Goal: Task Accomplishment & Management: Manage account settings

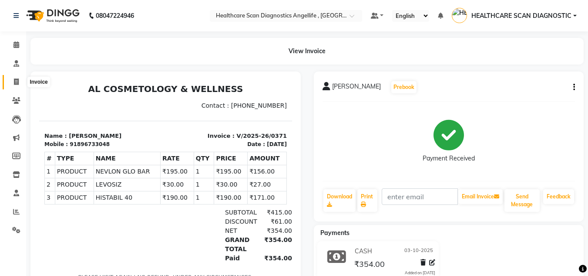
click at [21, 80] on span at bounding box center [16, 82] width 15 height 10
select select "service"
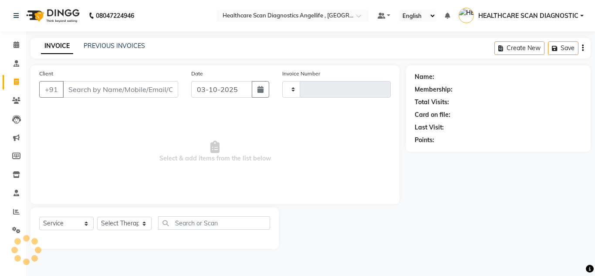
type input "0372"
select select "5671"
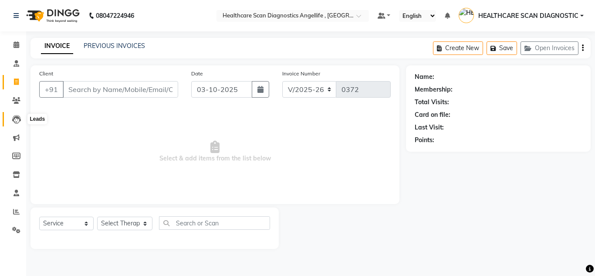
click at [14, 117] on icon at bounding box center [16, 119] width 9 height 9
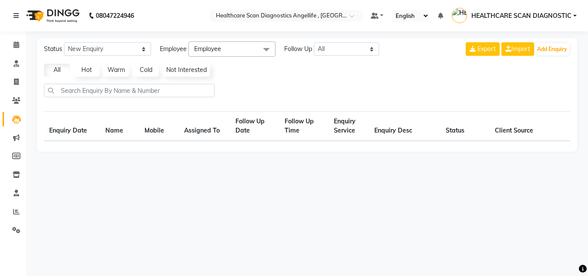
select select "10"
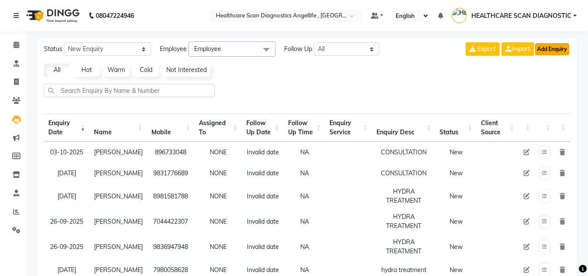
click at [544, 47] on button "Add Enquiry" at bounding box center [552, 49] width 34 height 12
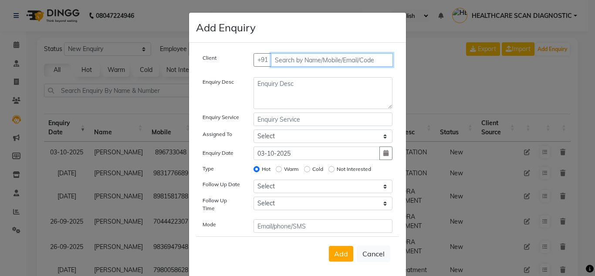
click at [294, 61] on input "text" at bounding box center [332, 59] width 122 height 13
type input "9830016196"
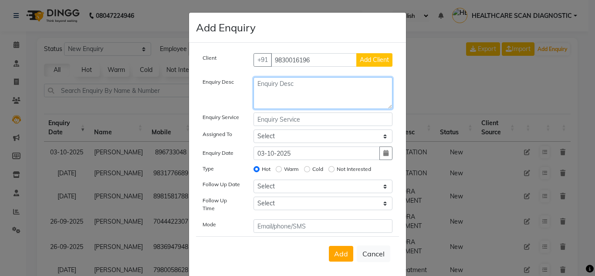
click at [332, 98] on textarea at bounding box center [322, 93] width 139 height 32
type textarea "CONSULTATION"
click at [350, 251] on div "Add Cancel" at bounding box center [297, 253] width 203 height 34
click at [346, 249] on button "Add" at bounding box center [341, 253] width 24 height 16
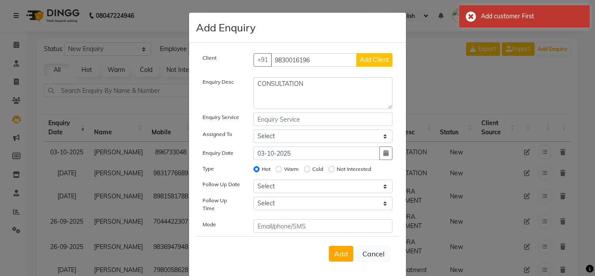
click at [365, 54] on button "Add Client" at bounding box center [374, 59] width 36 height 13
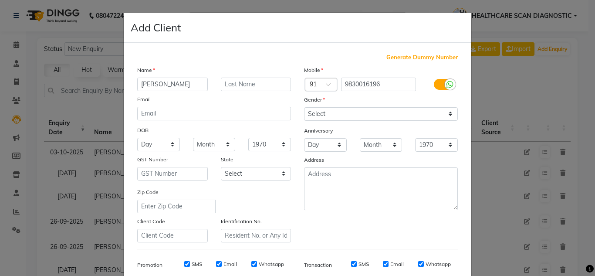
type input "[PERSON_NAME]"
click at [241, 75] on div "Name" at bounding box center [214, 71] width 167 height 12
click at [242, 81] on input "text" at bounding box center [256, 83] width 71 height 13
type input "ALI"
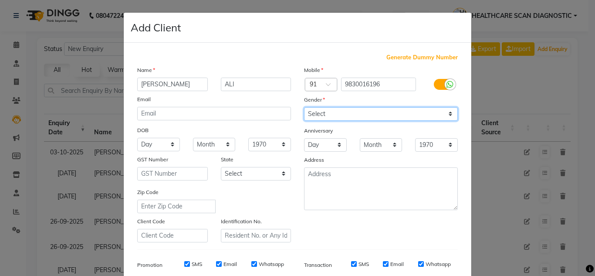
click at [333, 114] on select "Select [DEMOGRAPHIC_DATA] [DEMOGRAPHIC_DATA] Other Prefer Not To Say" at bounding box center [381, 113] width 154 height 13
select select "[DEMOGRAPHIC_DATA]"
click at [304, 107] on select "Select [DEMOGRAPHIC_DATA] [DEMOGRAPHIC_DATA] Other Prefer Not To Say" at bounding box center [381, 113] width 154 height 13
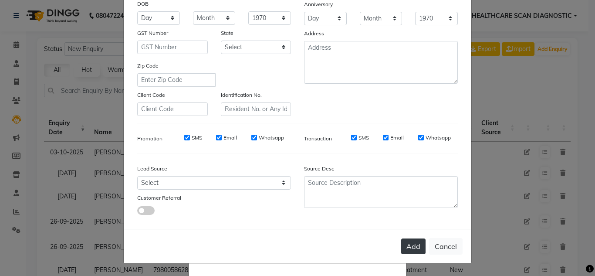
click at [403, 245] on button "Add" at bounding box center [413, 246] width 24 height 16
select select
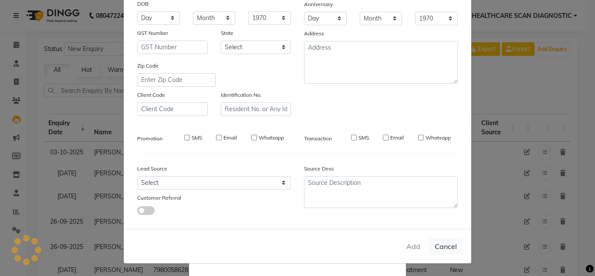
select select
checkbox input "false"
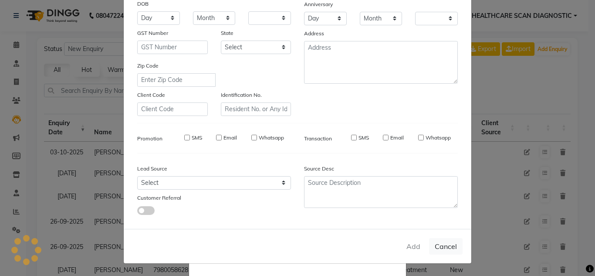
checkbox input "false"
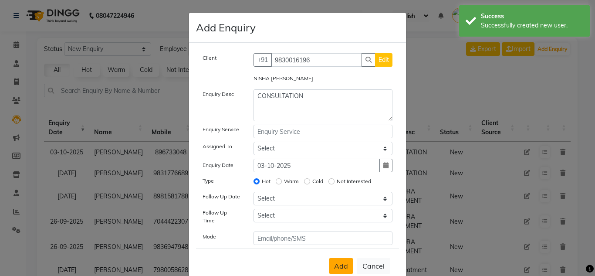
click at [345, 262] on span "Add" at bounding box center [341, 265] width 14 height 9
select select
radio input "false"
select select
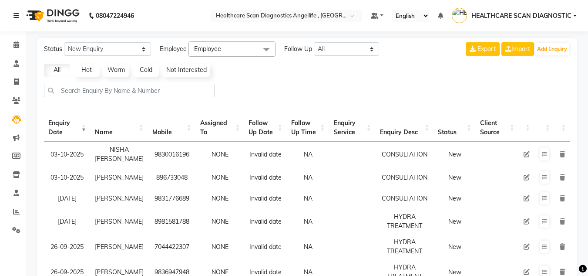
click at [524, 175] on icon at bounding box center [527, 177] width 6 height 6
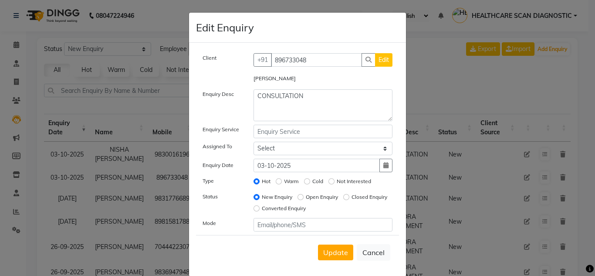
click at [391, 62] on div "[PHONE_NUMBER] Edit" at bounding box center [323, 59] width 152 height 13
click at [386, 62] on button "Edit" at bounding box center [383, 59] width 17 height 13
select select "[DEMOGRAPHIC_DATA]"
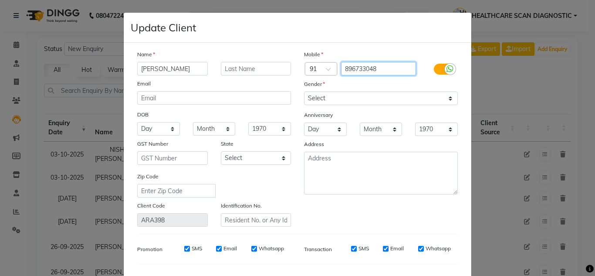
click at [386, 72] on input "896733048" at bounding box center [378, 68] width 75 height 13
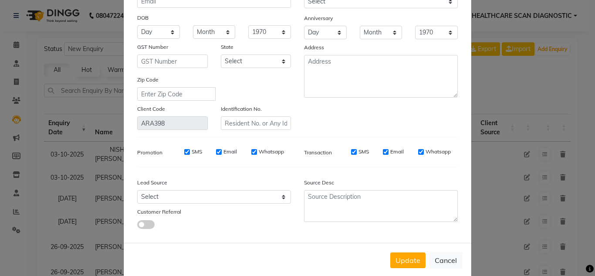
scroll to position [111, 0]
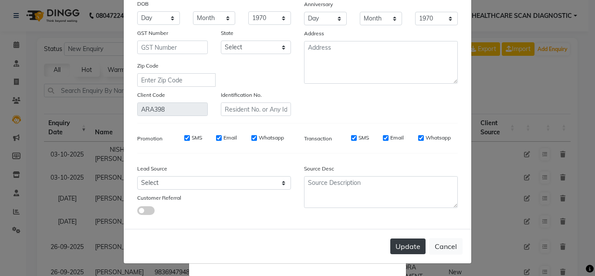
type input "8967330480"
click at [410, 251] on button "Update" at bounding box center [407, 246] width 35 height 16
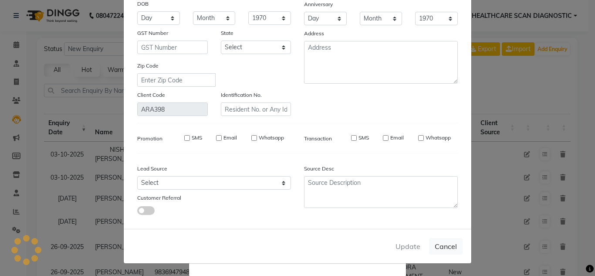
type input "8967330480"
select select
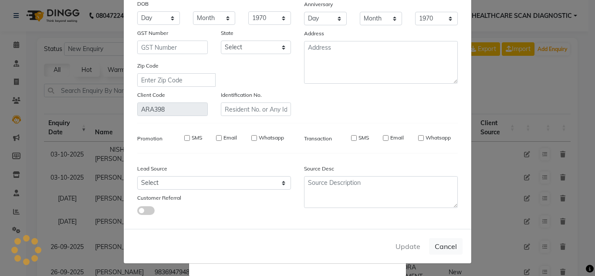
select select
checkbox input "false"
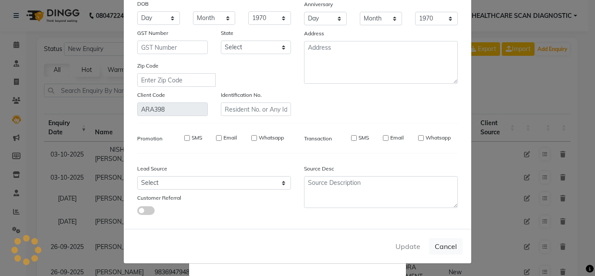
checkbox input "false"
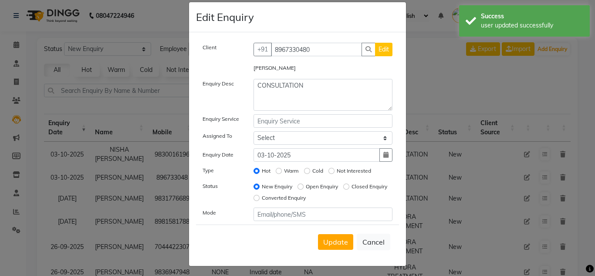
scroll to position [13, 0]
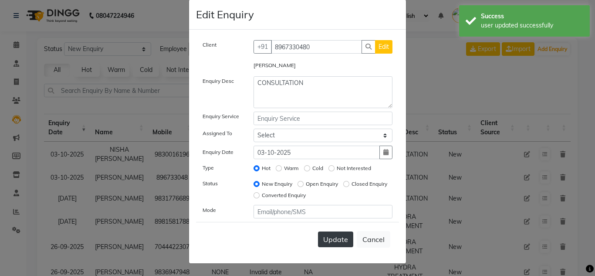
click at [342, 241] on span "Update" at bounding box center [335, 239] width 25 height 9
select select
radio input "false"
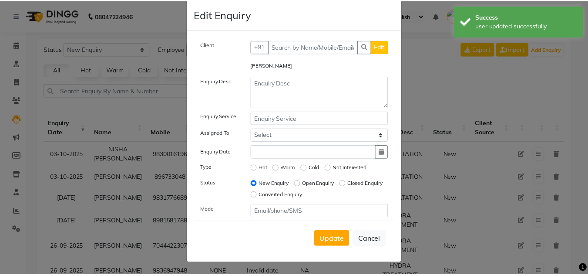
scroll to position [9, 0]
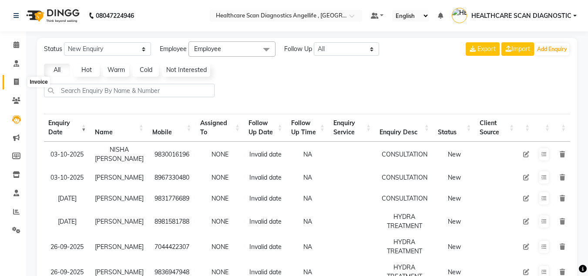
click at [13, 79] on span at bounding box center [16, 82] width 15 height 10
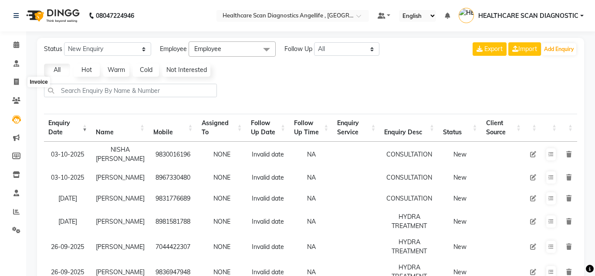
select select "service"
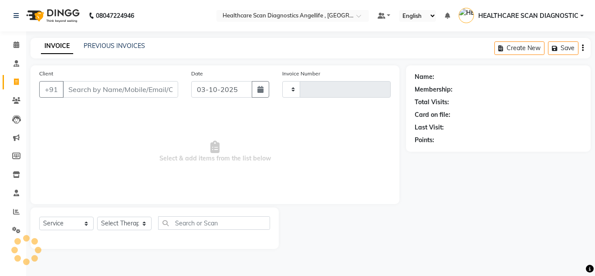
type input "0372"
select select "5671"
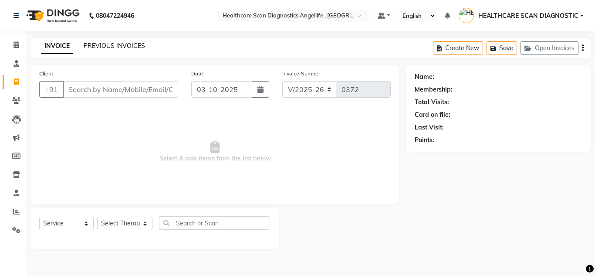
click at [133, 47] on link "PREVIOUS INVOICES" at bounding box center [114, 46] width 61 height 8
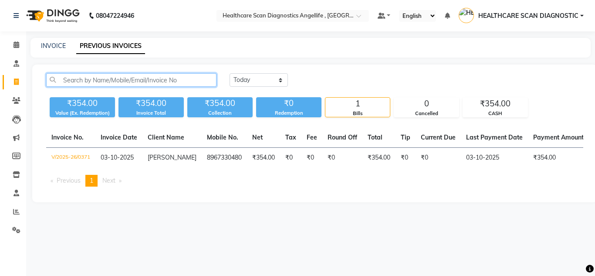
click at [172, 78] on input "text" at bounding box center [131, 79] width 170 height 13
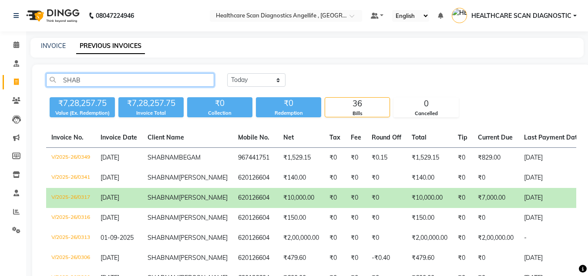
type input "SHAB"
click at [346, 208] on td "₹0" at bounding box center [356, 198] width 21 height 20
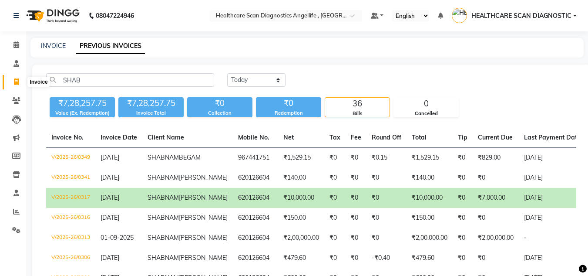
drag, startPoint x: 17, startPoint y: 77, endPoint x: 33, endPoint y: 79, distance: 15.8
click at [17, 77] on span at bounding box center [16, 82] width 15 height 10
select select "service"
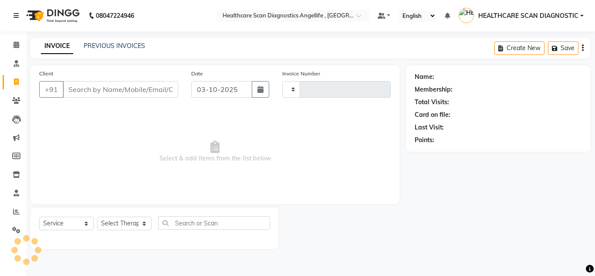
type input "0372"
select select "5671"
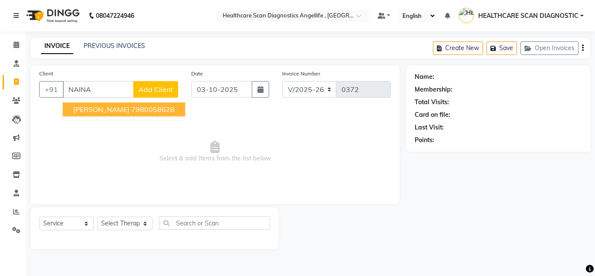
click at [158, 109] on ngb-highlight "7980058628" at bounding box center [153, 109] width 44 height 9
type input "7980058628"
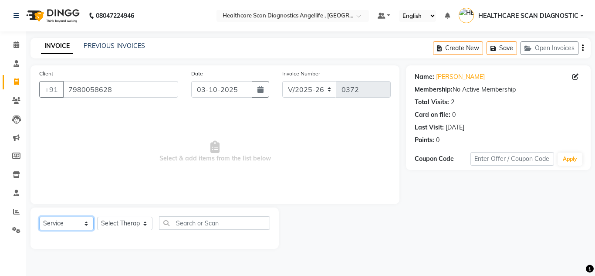
drag, startPoint x: 61, startPoint y: 226, endPoint x: 61, endPoint y: 218, distance: 8.3
click at [61, 226] on select "Select Service Product Membership Package Voucher Prepaid Gift Card" at bounding box center [66, 222] width 54 height 13
click at [39, 216] on select "Select Service Product Membership Package Voucher Prepaid Gift Card" at bounding box center [66, 222] width 54 height 13
click at [122, 225] on select "Select Therapist [PERSON_NAME] [PERSON_NAME] [PERSON_NAME] [PERSON_NAME] [PERSO…" at bounding box center [124, 222] width 55 height 13
select select "49616"
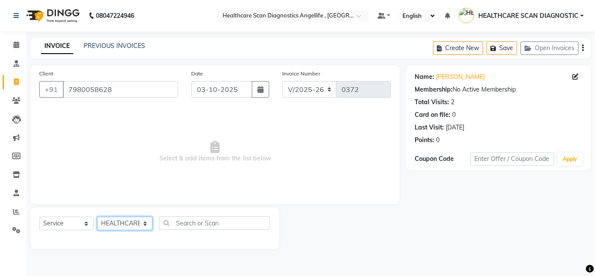
click at [97, 216] on select "Select Therapist [PERSON_NAME] [PERSON_NAME] [PERSON_NAME] [PERSON_NAME] [PERSO…" at bounding box center [124, 222] width 55 height 13
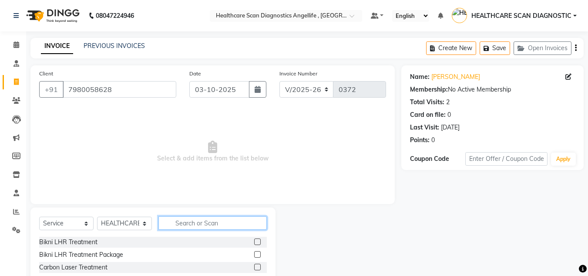
click at [229, 221] on input "text" at bounding box center [212, 222] width 108 height 13
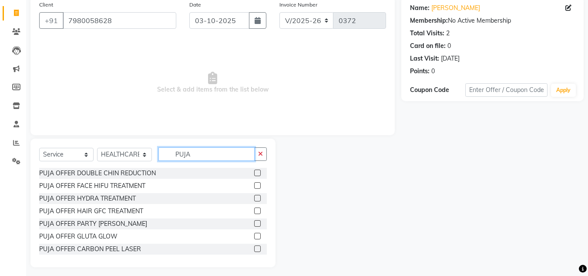
scroll to position [73, 0]
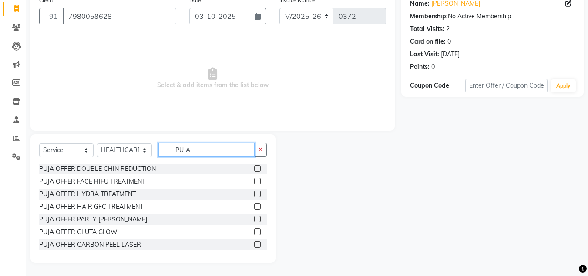
type input "PUJA"
click at [254, 242] on label at bounding box center [257, 244] width 7 height 7
click at [254, 242] on input "checkbox" at bounding box center [257, 245] width 6 height 6
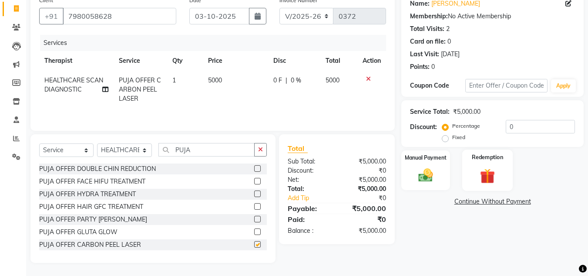
checkbox input "false"
click at [539, 125] on input "0" at bounding box center [540, 126] width 69 height 13
click at [505, 199] on link "Continue Without Payment" at bounding box center [492, 201] width 179 height 9
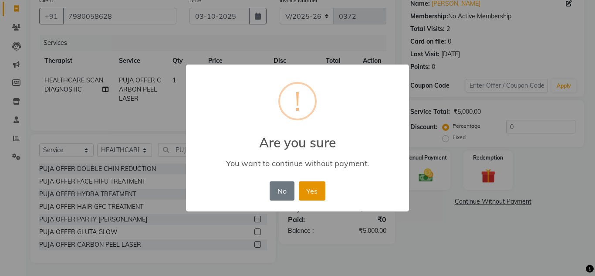
click at [307, 190] on button "Yes" at bounding box center [312, 190] width 27 height 19
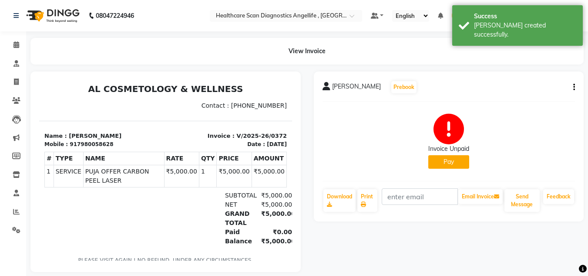
click at [461, 165] on button "Pay" at bounding box center [448, 161] width 41 height 13
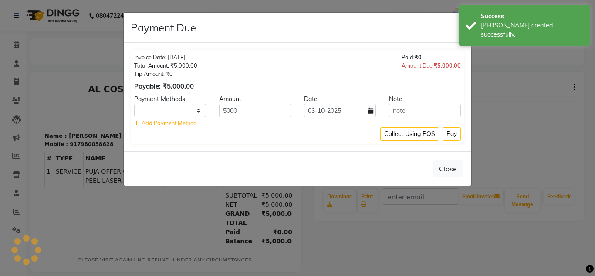
select select "1"
click at [458, 136] on button "Pay" at bounding box center [451, 133] width 18 height 13
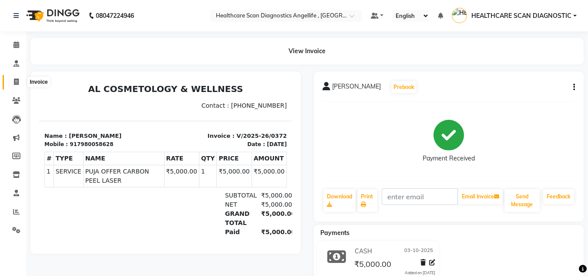
click at [21, 86] on span at bounding box center [16, 82] width 15 height 10
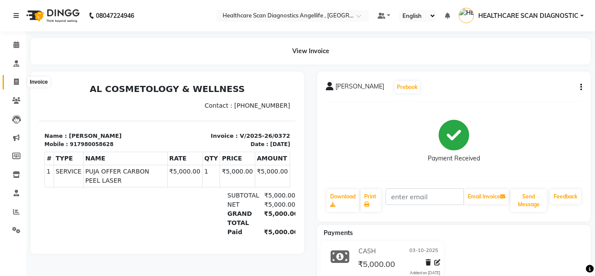
select select "5671"
select select "service"
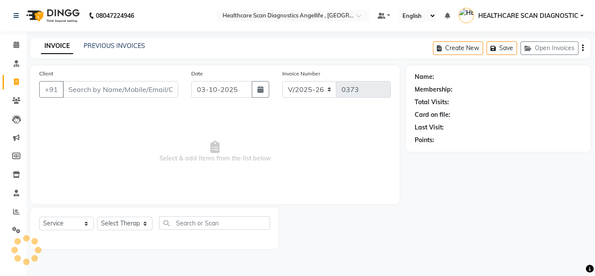
click at [126, 90] on input "Client" at bounding box center [120, 89] width 115 height 17
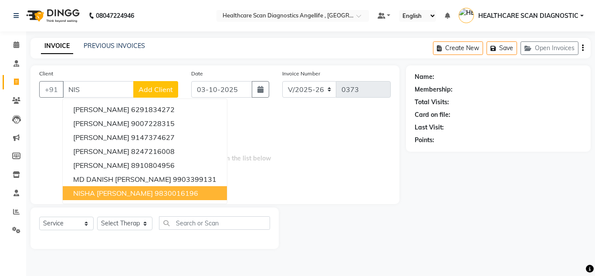
click at [175, 198] on button "NISHA [PERSON_NAME] 9830016196" at bounding box center [145, 193] width 164 height 14
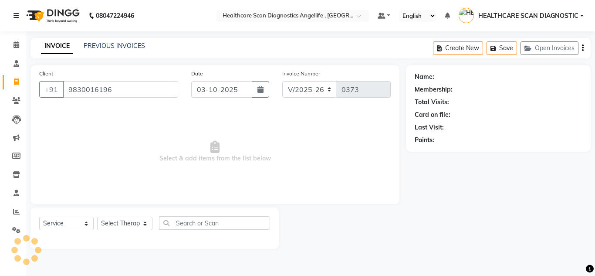
type input "9830016196"
click at [69, 223] on select "Select Service Product Membership Package Voucher Prepaid Gift Card" at bounding box center [66, 222] width 54 height 13
select select "product"
click at [39, 216] on select "Select Service Product Membership Package Voucher Prepaid Gift Card" at bounding box center [66, 222] width 54 height 13
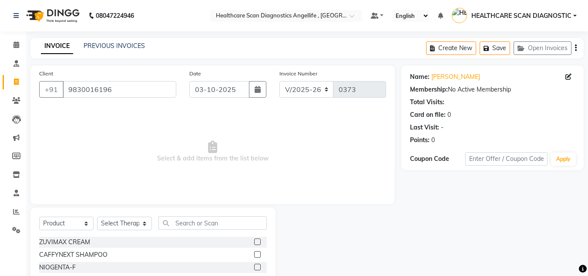
click at [117, 215] on div "Select Service Product Membership Package Voucher Prepaid Gift Card Select Ther…" at bounding box center [152, 271] width 245 height 128
click at [118, 224] on select "Select Therapist [PERSON_NAME] [PERSON_NAME] [PERSON_NAME] [PERSON_NAME] [PERSO…" at bounding box center [124, 222] width 55 height 13
select select "50319"
click at [97, 216] on select "Select Therapist [PERSON_NAME] [PERSON_NAME] [PERSON_NAME] [PERSON_NAME] [PERSO…" at bounding box center [124, 222] width 55 height 13
click at [239, 217] on input "text" at bounding box center [212, 222] width 108 height 13
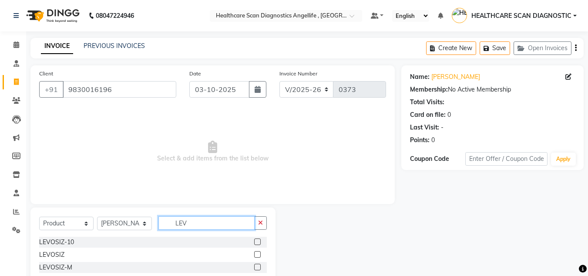
type input "LEV"
click at [258, 255] on label at bounding box center [257, 254] width 7 height 7
click at [258, 255] on input "checkbox" at bounding box center [257, 255] width 6 height 6
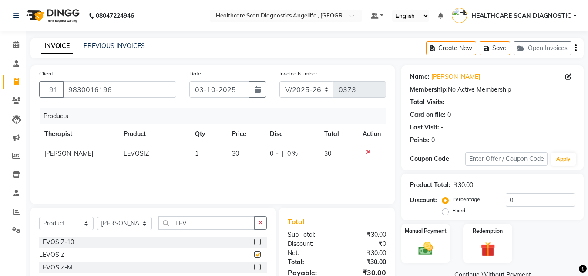
checkbox input "false"
click at [222, 217] on input "LEV" at bounding box center [206, 222] width 96 height 13
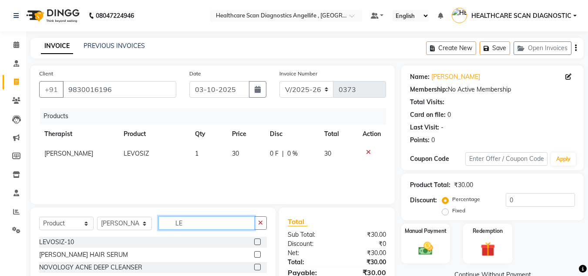
type input "L"
type input "KOR"
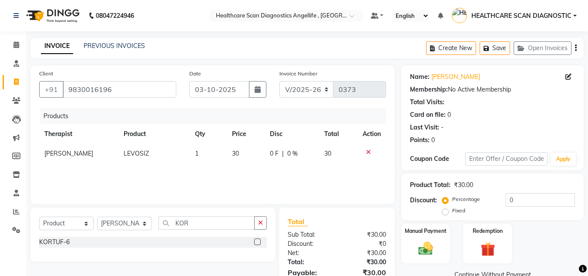
click at [255, 241] on label at bounding box center [257, 241] width 7 height 7
click at [255, 241] on input "checkbox" at bounding box center [257, 242] width 6 height 6
checkbox input "false"
click at [198, 167] on td "1" at bounding box center [208, 173] width 37 height 20
select select "50319"
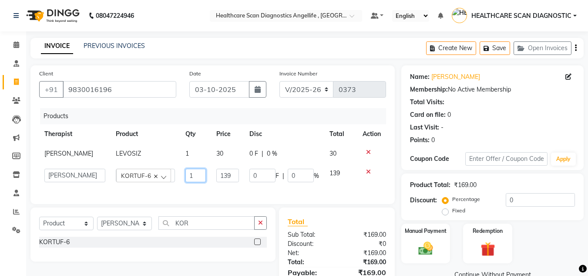
click at [197, 181] on input "1" at bounding box center [195, 174] width 20 height 13
type input "2"
click at [236, 247] on div "Select Service Product Membership Package Voucher Prepaid Gift Card Select Ther…" at bounding box center [152, 234] width 245 height 54
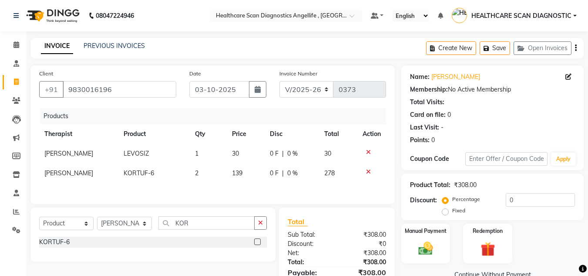
click at [236, 235] on div "Select Service Product Membership Package Voucher Prepaid Gift Card Select Ther…" at bounding box center [153, 226] width 228 height 20
click at [237, 222] on input "KOR" at bounding box center [206, 222] width 96 height 13
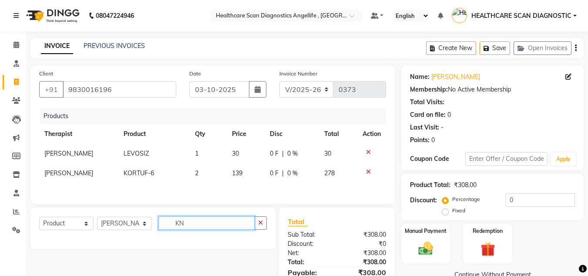
type input "K"
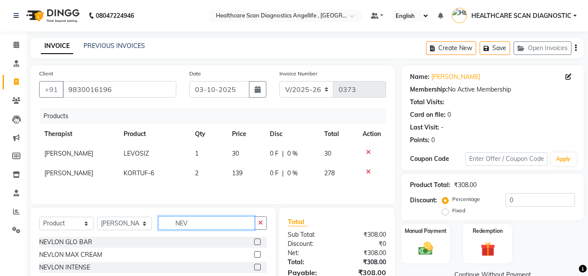
type input "NEV"
click at [259, 243] on label at bounding box center [257, 241] width 7 height 7
click at [259, 243] on input "checkbox" at bounding box center [257, 242] width 6 height 6
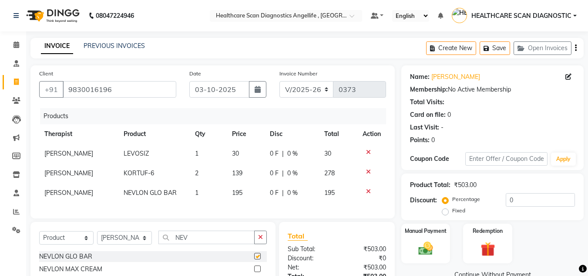
checkbox input "false"
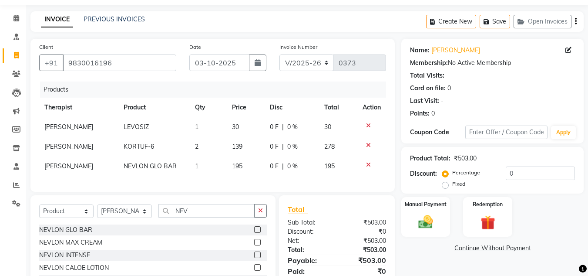
scroll to position [70, 0]
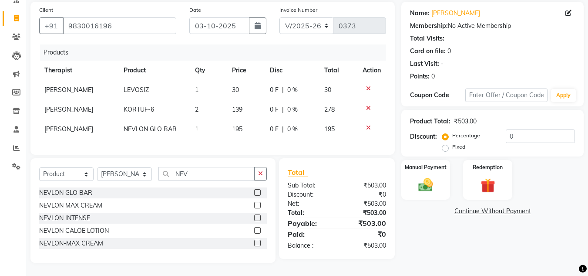
click at [199, 100] on td "2" at bounding box center [208, 110] width 37 height 20
select select "50319"
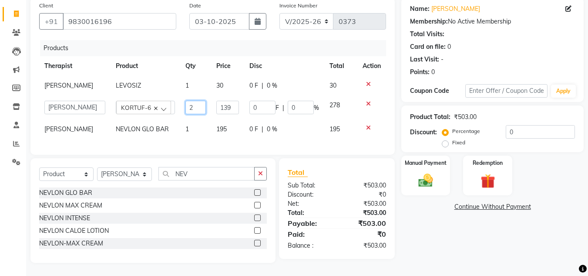
click at [195, 111] on input "2" at bounding box center [195, 107] width 20 height 13
type input "1"
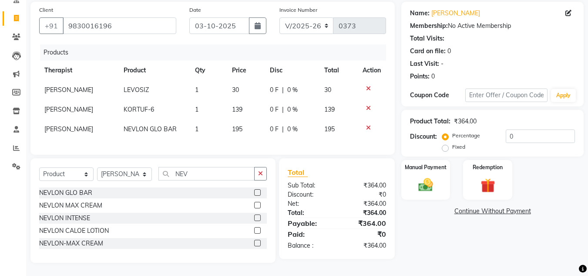
click at [445, 232] on div "Name: [PERSON_NAME] Membership: No Active Membership Total Visits: Card on file…" at bounding box center [495, 132] width 189 height 261
click at [514, 206] on link "Continue Without Payment" at bounding box center [492, 210] width 179 height 9
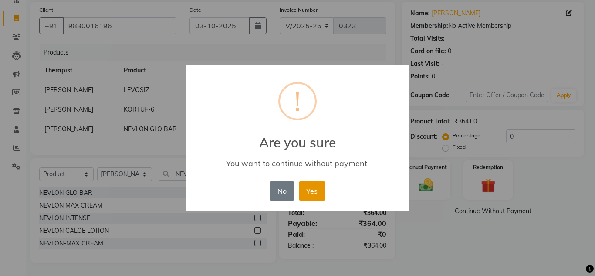
click at [319, 191] on button "Yes" at bounding box center [312, 190] width 27 height 19
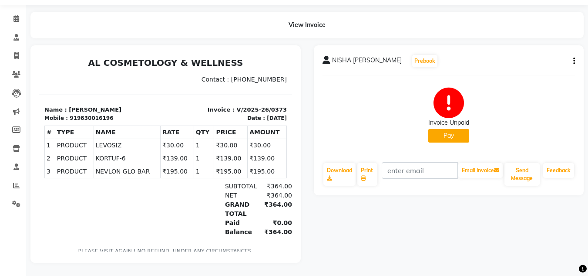
scroll to position [33, 0]
click at [574, 61] on icon "button" at bounding box center [574, 61] width 2 height 0
click at [525, 48] on div "Cancel Invoice" at bounding box center [539, 50] width 44 height 11
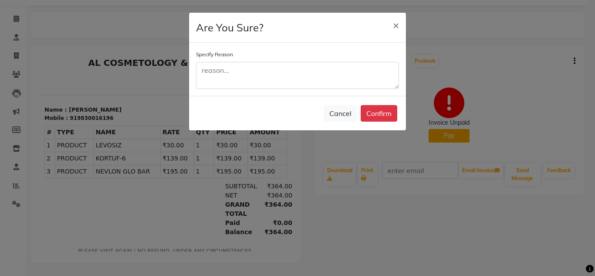
click at [574, 74] on ngb-modal-window "Are You Sure? × Specify Reason Cancel Confirm" at bounding box center [297, 138] width 595 height 276
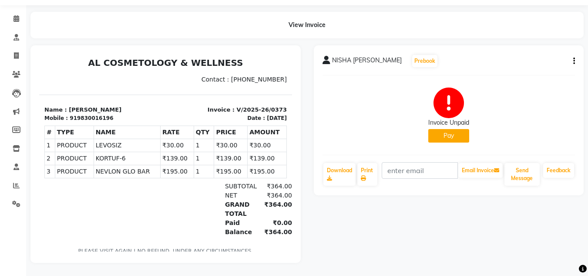
click at [576, 52] on div "NISHA [PERSON_NAME] Prebook Invoice Unpaid Pay Download Print Email Invoice Sen…" at bounding box center [449, 120] width 270 height 150
click at [573, 61] on icon "button" at bounding box center [574, 61] width 2 height 0
click at [544, 57] on div "Edit Invoice" at bounding box center [539, 61] width 44 height 11
select select "service"
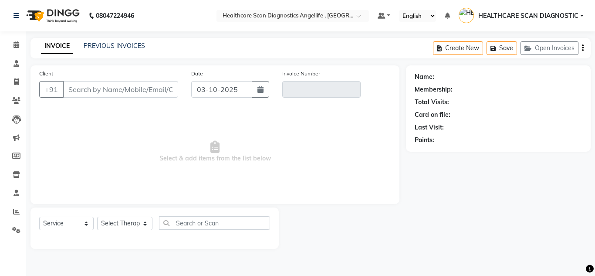
type input "9830016196"
type input "V/2025-26/0373"
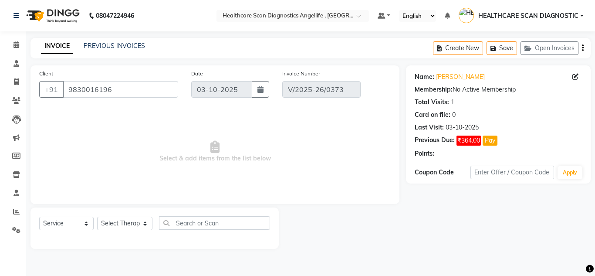
select select "select"
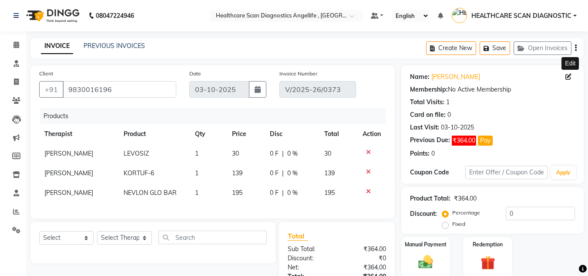
click at [567, 75] on icon at bounding box center [568, 77] width 6 height 6
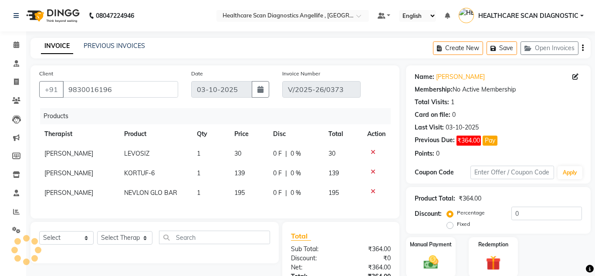
select select "[DEMOGRAPHIC_DATA]"
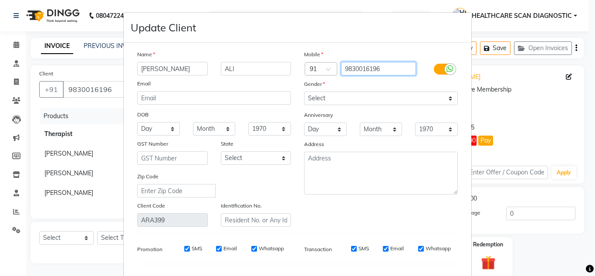
click at [407, 69] on input "9830016196" at bounding box center [378, 68] width 75 height 13
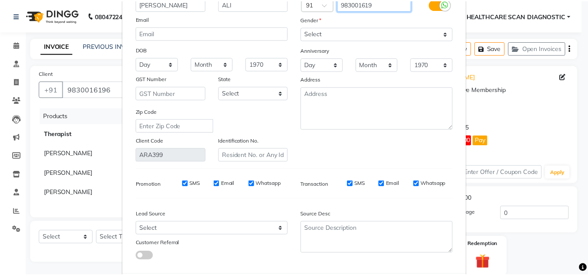
scroll to position [111, 0]
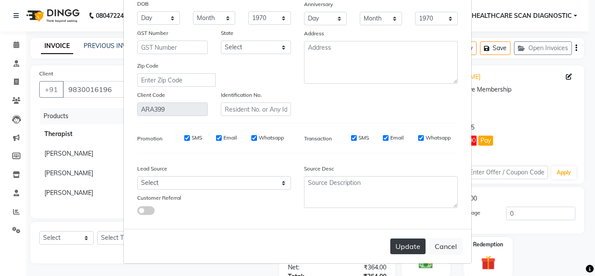
type input "983001619"
click at [400, 250] on button "Update" at bounding box center [407, 246] width 35 height 16
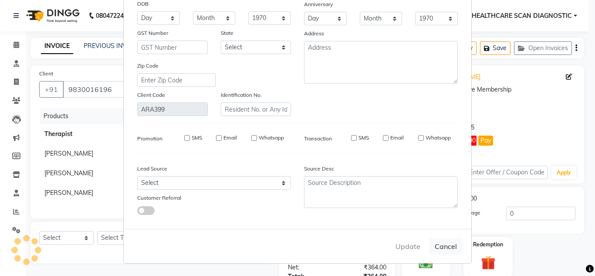
type input "983001619"
select select
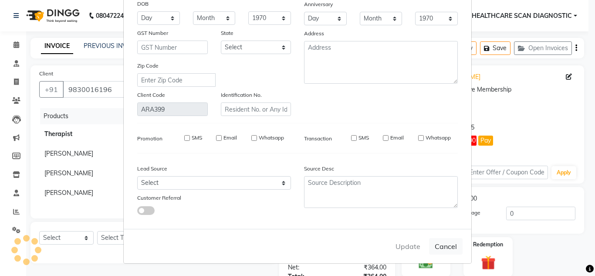
select select
checkbox input "false"
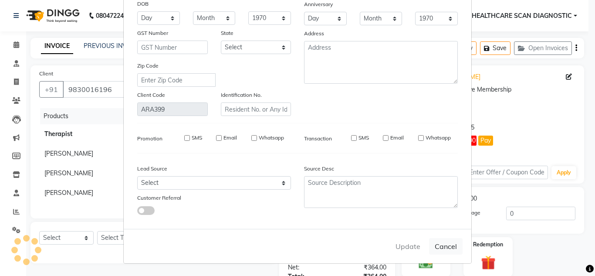
checkbox input "false"
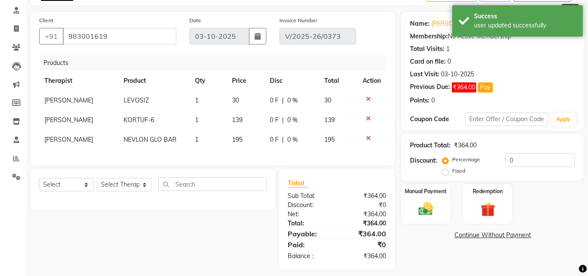
scroll to position [66, 0]
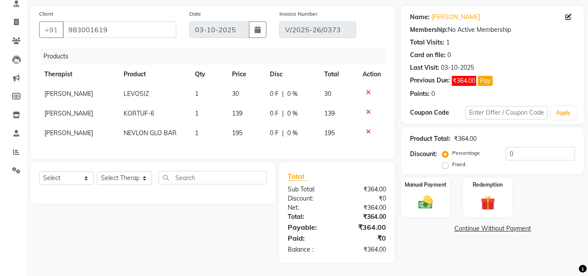
click at [371, 128] on div at bounding box center [372, 131] width 18 height 6
click at [367, 128] on icon at bounding box center [368, 131] width 5 height 6
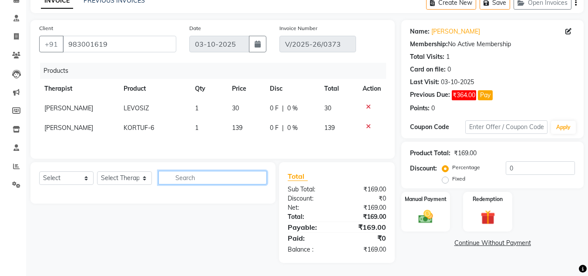
click at [225, 172] on input "text" at bounding box center [212, 177] width 108 height 13
click at [483, 245] on link "Continue Without Payment" at bounding box center [492, 242] width 179 height 9
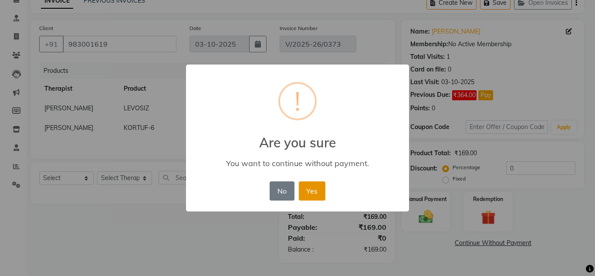
click at [310, 193] on button "Yes" at bounding box center [312, 190] width 27 height 19
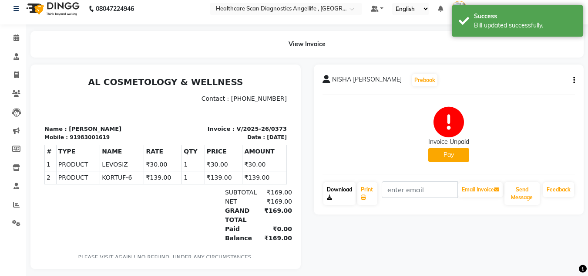
scroll to position [20, 0]
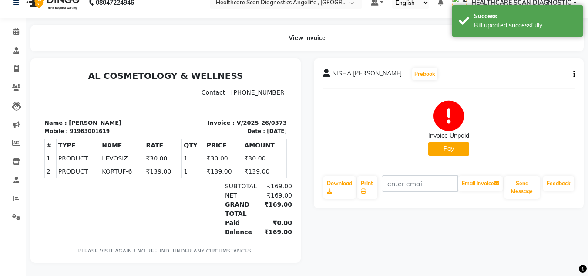
click at [447, 142] on button "Pay" at bounding box center [448, 148] width 41 height 13
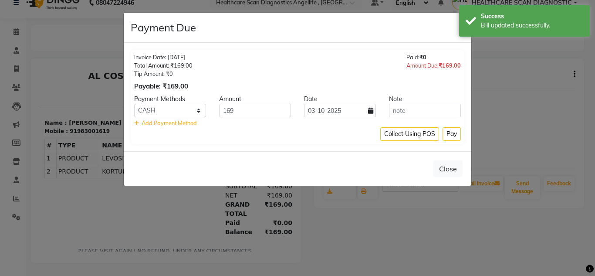
click at [451, 130] on button "Pay" at bounding box center [451, 133] width 18 height 13
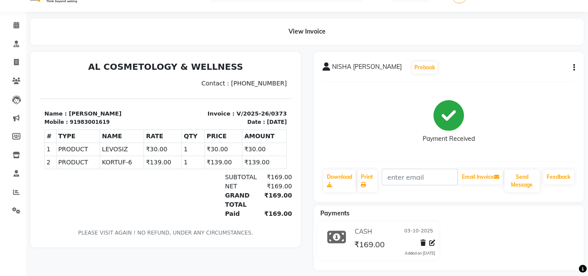
scroll to position [3, 0]
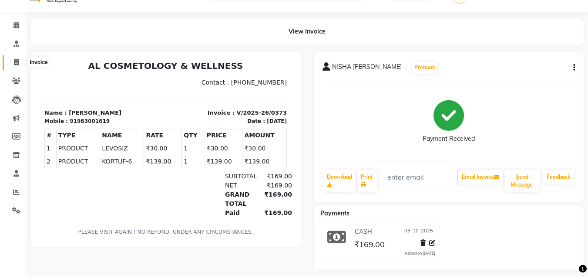
click at [18, 64] on icon at bounding box center [16, 62] width 5 height 7
select select "service"
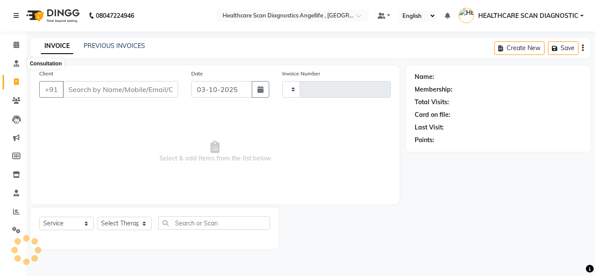
type input "0374"
select select "5671"
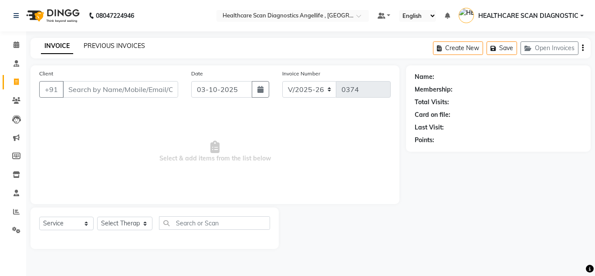
click at [124, 44] on link "PREVIOUS INVOICES" at bounding box center [114, 46] width 61 height 8
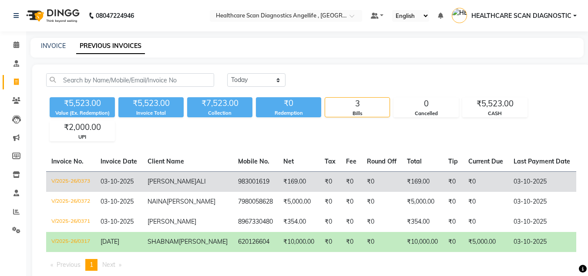
click at [168, 183] on td "NISHA [PERSON_NAME]" at bounding box center [187, 181] width 91 height 20
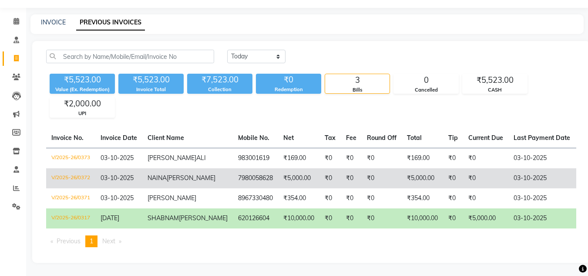
scroll to position [56, 0]
click at [321, 168] on tr "V/2025-26/0372 [DATE] [PERSON_NAME] 7980058628 ₹5,000.00 ₹0 ₹0 ₹0 ₹5,000.00 ₹0 …" at bounding box center [428, 178] width 764 height 20
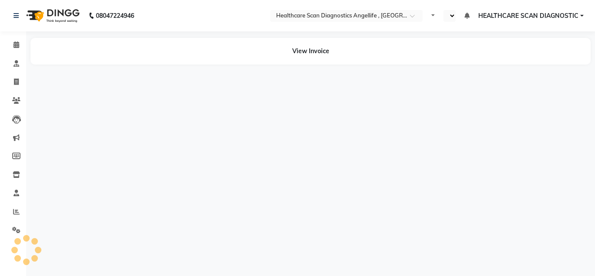
select select "en"
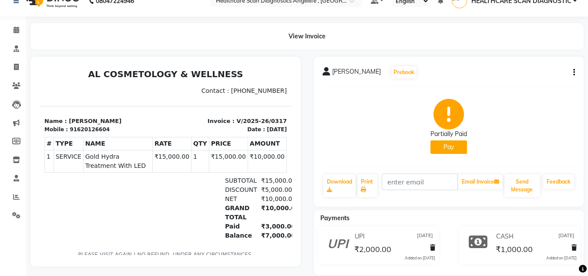
scroll to position [27, 0]
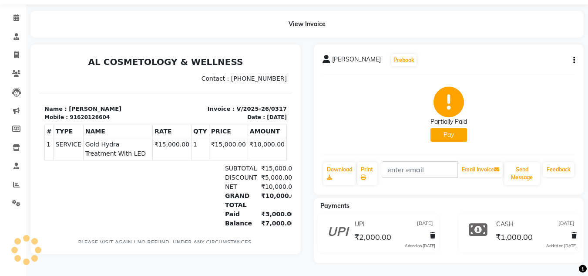
click at [457, 139] on button "Pay" at bounding box center [448, 134] width 37 height 13
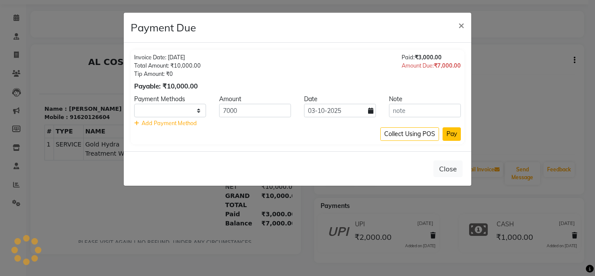
select select "1"
click at [265, 114] on input "7000" at bounding box center [255, 110] width 72 height 13
type input "7"
type input "2000"
click at [165, 106] on select "CASH CARD ONLINE CUSTOM GPay PayTM PhonePe UPI NearBuy Loan BharatPay Cheque Mo…" at bounding box center [170, 110] width 72 height 13
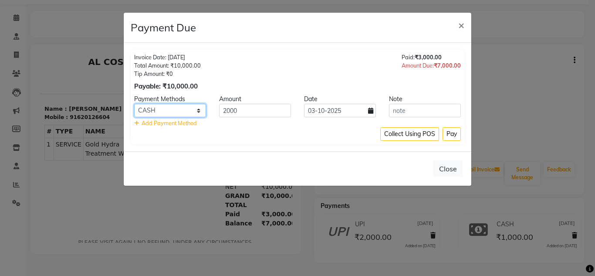
select select "8"
click at [134, 104] on select "CASH CARD ONLINE CUSTOM GPay PayTM PhonePe UPI NearBuy Loan BharatPay Cheque Mo…" at bounding box center [170, 110] width 72 height 13
click at [445, 133] on button "Pay" at bounding box center [451, 133] width 18 height 13
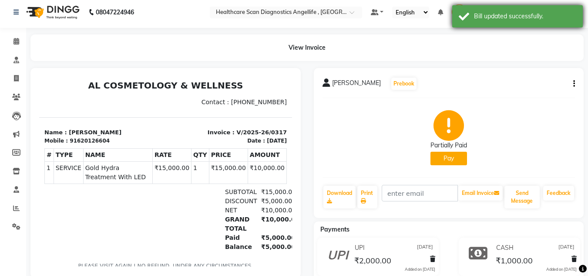
scroll to position [0, 0]
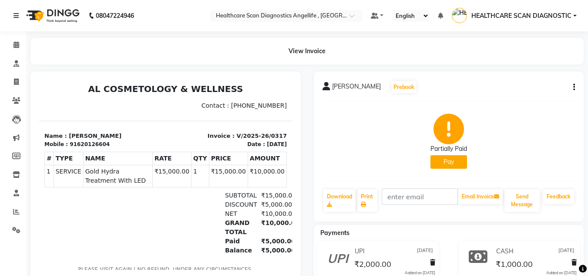
click at [430, 155] on button "Pay" at bounding box center [448, 161] width 37 height 13
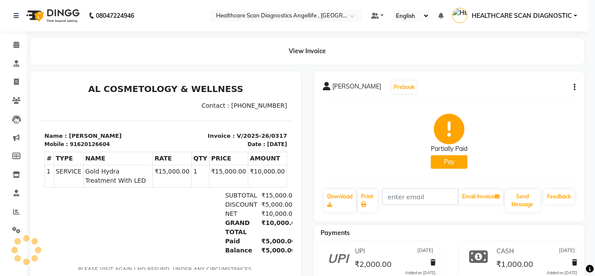
select select "1"
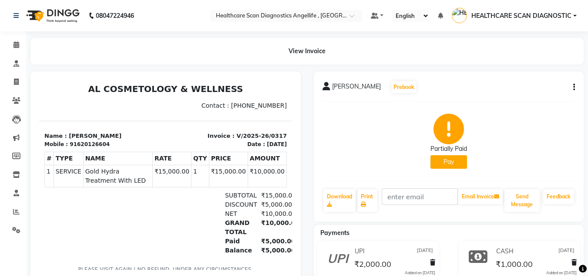
click at [430, 155] on button "Pay" at bounding box center [448, 161] width 37 height 13
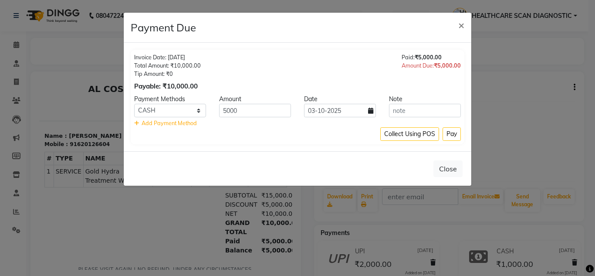
click at [451, 13] on button "×" at bounding box center [461, 25] width 20 height 24
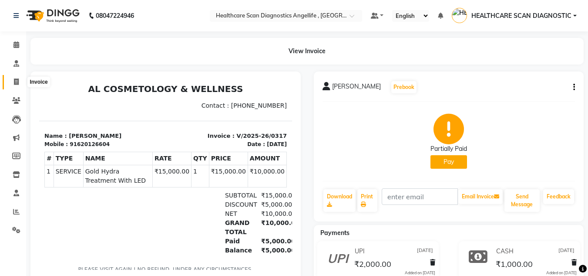
click at [17, 84] on icon at bounding box center [16, 81] width 5 height 7
select select "service"
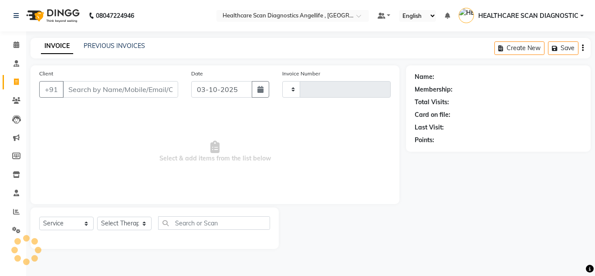
type input "0372"
select select "5671"
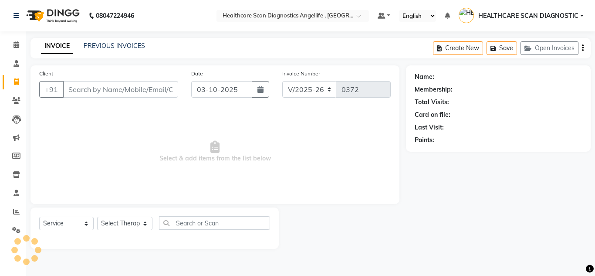
click at [166, 88] on input "Client" at bounding box center [120, 89] width 115 height 17
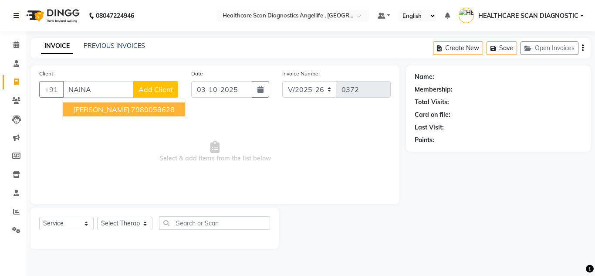
click at [158, 114] on button "NAINA AHMED 7980058628" at bounding box center [124, 109] width 122 height 14
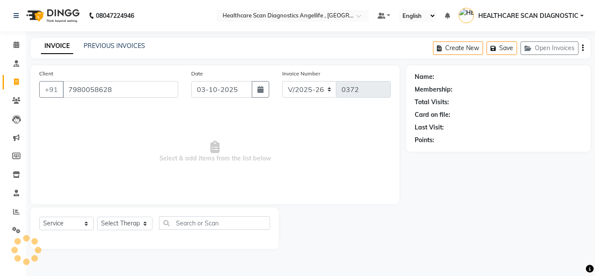
type input "7980058628"
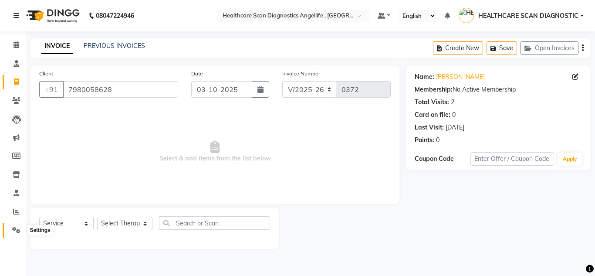
click at [17, 232] on icon at bounding box center [16, 229] width 8 height 7
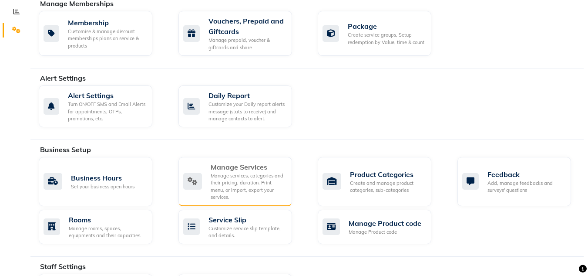
scroll to position [218, 0]
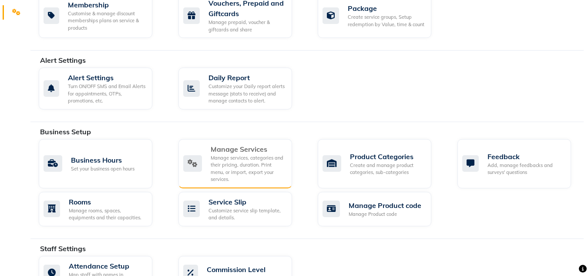
click at [252, 152] on div "Manage Services" at bounding box center [248, 149] width 74 height 10
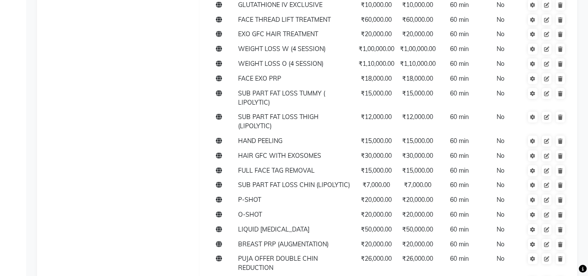
scroll to position [1593, 0]
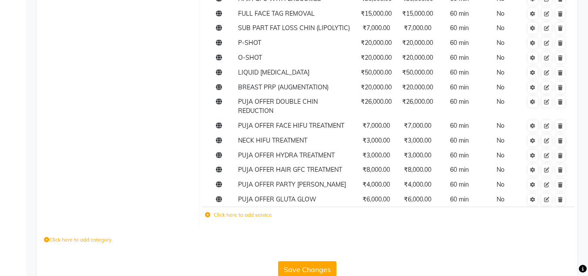
click at [233, 211] on label "Click here to add service" at bounding box center [238, 215] width 67 height 8
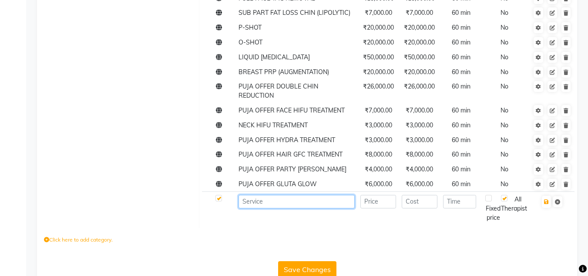
click at [276, 195] on input at bounding box center [297, 201] width 117 height 13
type input "PUJA OFFER CARBON PEEL LASER"
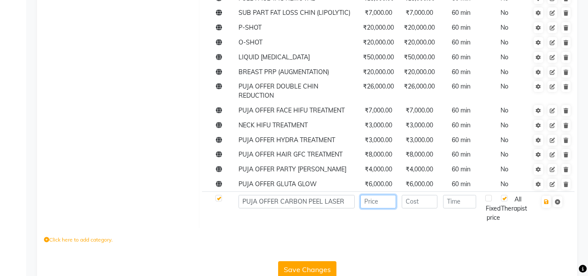
click at [371, 195] on input "number" at bounding box center [378, 201] width 36 height 13
type input "5000"
click at [424, 195] on input "number" at bounding box center [420, 201] width 36 height 13
type input "5000"
click at [460, 195] on input "number" at bounding box center [459, 201] width 33 height 13
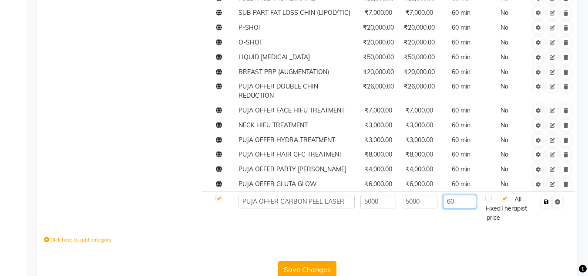
type input "60"
click at [545, 199] on icon "button" at bounding box center [546, 201] width 5 height 5
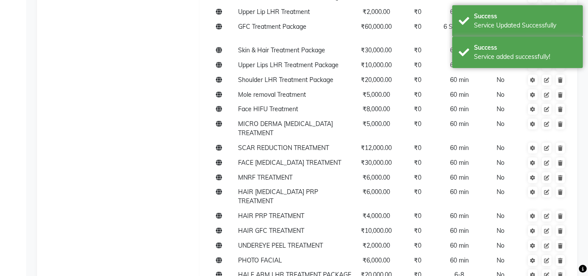
scroll to position [545, 0]
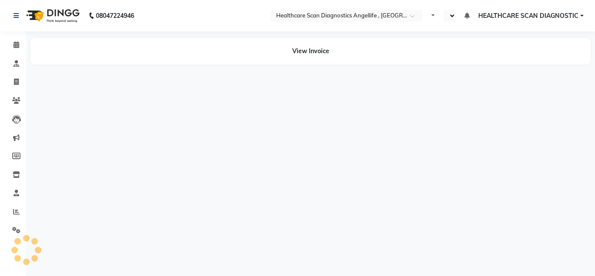
select select "en"
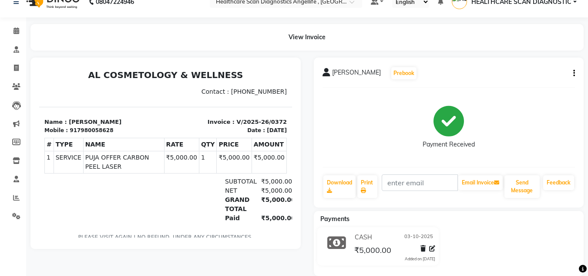
scroll to position [27, 0]
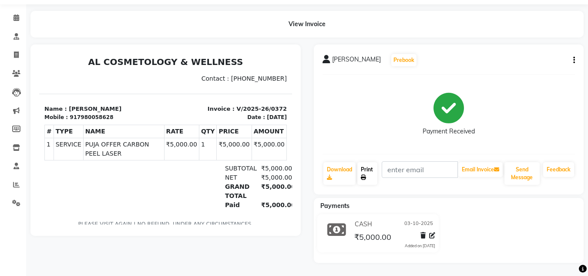
click at [375, 178] on link "Print" at bounding box center [367, 173] width 20 height 23
